Goal: Task Accomplishment & Management: Complete application form

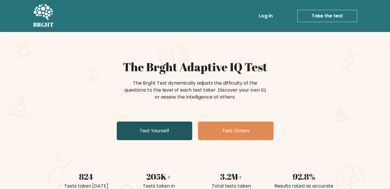
click at [154, 135] on link "Test Yourself" at bounding box center [155, 130] width 76 height 19
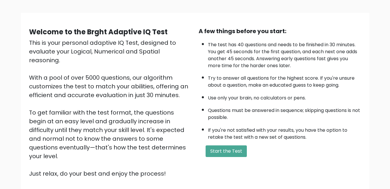
scroll to position [35, 0]
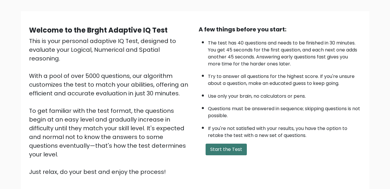
click at [217, 152] on button "Start the Test" at bounding box center [226, 150] width 41 height 12
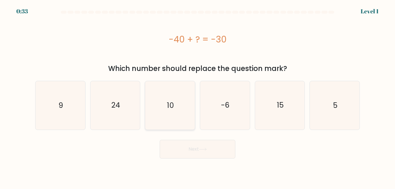
click at [166, 109] on icon "10" at bounding box center [170, 105] width 48 height 48
click at [197, 96] on input "c. 10" at bounding box center [197, 94] width 0 height 1
radio input "true"
click at [188, 158] on button "Next" at bounding box center [198, 149] width 76 height 19
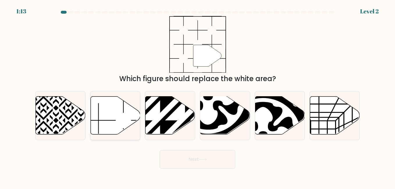
click at [113, 119] on icon at bounding box center [115, 115] width 50 height 38
click at [197, 96] on input "b." at bounding box center [197, 94] width 0 height 1
radio input "true"
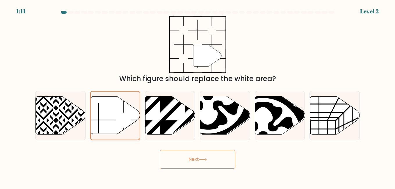
click at [107, 125] on icon at bounding box center [115, 114] width 49 height 37
click at [197, 96] on input "b." at bounding box center [197, 94] width 0 height 1
click at [192, 166] on button "Next" at bounding box center [198, 159] width 76 height 19
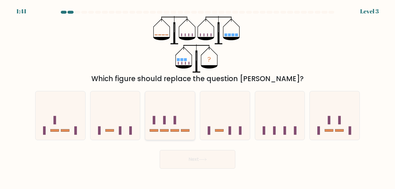
click at [180, 123] on icon at bounding box center [170, 115] width 50 height 41
click at [197, 96] on input "c." at bounding box center [197, 94] width 0 height 1
radio input "true"
click at [194, 159] on button "Next" at bounding box center [198, 159] width 76 height 19
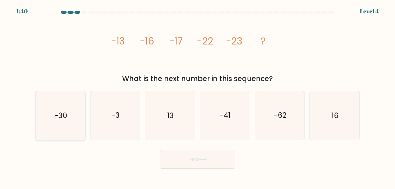
click at [60, 121] on text "-30" at bounding box center [60, 115] width 12 height 10
click at [197, 96] on input "a. -30" at bounding box center [197, 94] width 0 height 1
radio input "true"
click at [170, 158] on button "Next" at bounding box center [198, 159] width 76 height 19
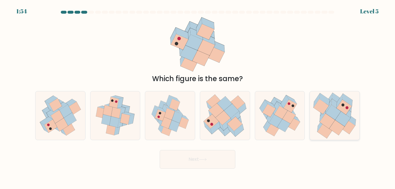
click at [334, 105] on icon at bounding box center [336, 105] width 10 height 12
click at [198, 96] on input "f." at bounding box center [197, 94] width 0 height 1
radio input "true"
click at [184, 166] on button "Next" at bounding box center [198, 159] width 76 height 19
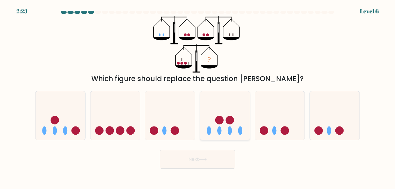
click at [212, 132] on icon at bounding box center [225, 115] width 50 height 41
click at [198, 96] on input "d." at bounding box center [197, 94] width 0 height 1
radio input "true"
click at [205, 154] on button "Next" at bounding box center [198, 159] width 76 height 19
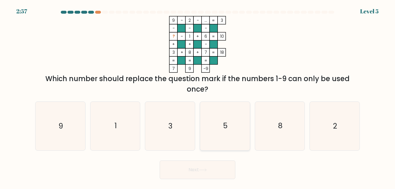
click at [216, 128] on icon "5" at bounding box center [225, 126] width 48 height 48
click at [198, 96] on input "d. 5" at bounding box center [197, 94] width 0 height 1
radio input "true"
click at [209, 165] on button "Next" at bounding box center [198, 169] width 76 height 19
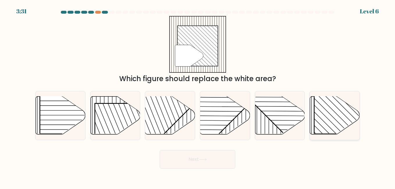
click at [321, 119] on line at bounding box center [322, 120] width 85 height 85
click at [198, 96] on input "f." at bounding box center [197, 94] width 0 height 1
radio input "true"
click at [169, 165] on button "Next" at bounding box center [198, 159] width 76 height 19
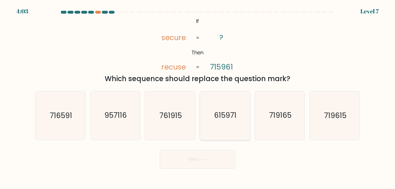
click at [213, 117] on icon "615971" at bounding box center [225, 115] width 48 height 48
click at [198, 96] on input "d. 615971" at bounding box center [197, 94] width 0 height 1
radio input "true"
click at [203, 150] on button "Next" at bounding box center [198, 159] width 76 height 19
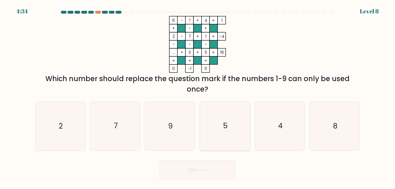
click at [214, 126] on icon "5" at bounding box center [225, 126] width 48 height 48
click at [198, 96] on input "d. 5" at bounding box center [197, 94] width 0 height 1
radio input "true"
click at [205, 164] on button "Next" at bounding box center [198, 169] width 76 height 19
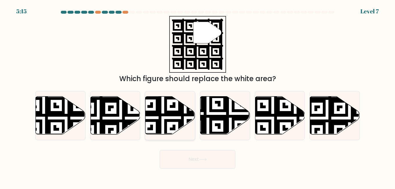
click at [184, 107] on icon at bounding box center [185, 95] width 90 height 90
click at [197, 96] on input "c." at bounding box center [197, 94] width 0 height 1
radio input "true"
click at [196, 165] on button "Next" at bounding box center [198, 159] width 76 height 19
